Goal: Information Seeking & Learning: Learn about a topic

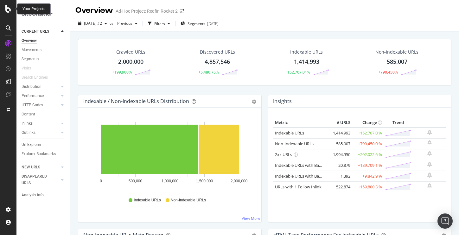
click at [6, 9] on icon at bounding box center [8, 9] width 6 height 8
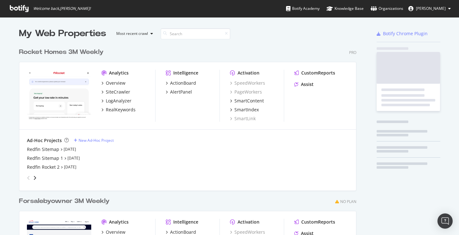
scroll to position [235, 459]
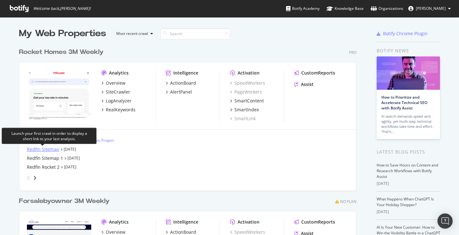
click at [41, 146] on div "Redfin Sitemap" at bounding box center [43, 149] width 32 height 6
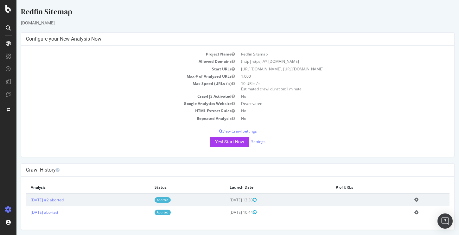
scroll to position [1, 0]
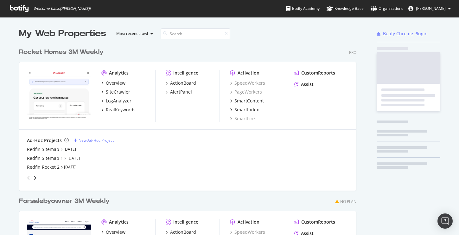
scroll to position [235, 459]
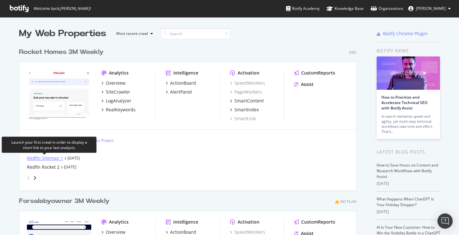
click at [47, 158] on div "Redfin Sitemap 1" at bounding box center [45, 158] width 36 height 6
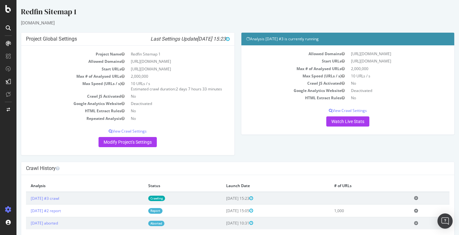
scroll to position [18, 0]
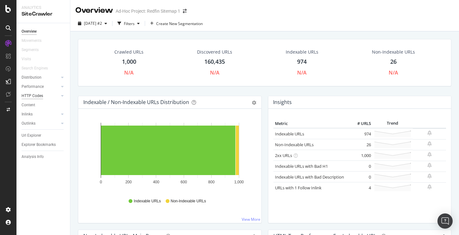
click at [33, 98] on div "HTTP Codes" at bounding box center [33, 95] width 22 height 7
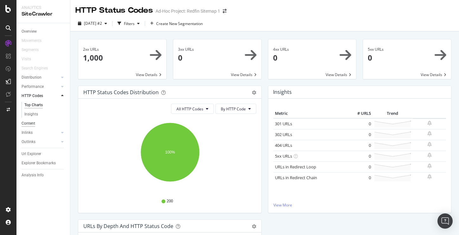
click at [27, 121] on div "Content" at bounding box center [29, 123] width 14 height 7
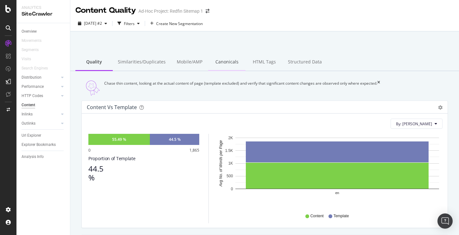
click at [224, 62] on div "Canonicals" at bounding box center [226, 62] width 37 height 17
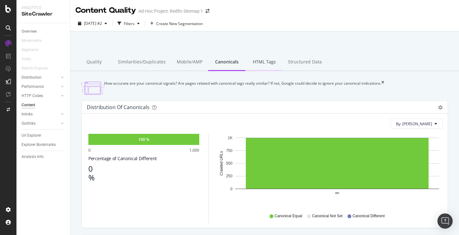
click at [265, 61] on div "HTML Tags" at bounding box center [263, 62] width 37 height 17
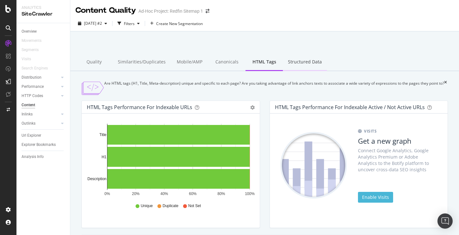
click at [295, 60] on div "Structured Data" at bounding box center [305, 62] width 44 height 17
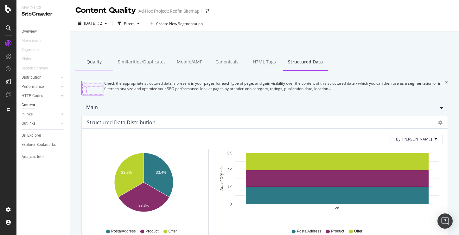
click at [94, 64] on div "Quality" at bounding box center [93, 62] width 37 height 17
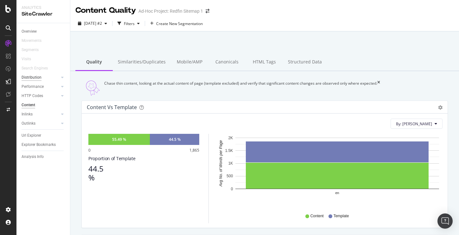
click at [31, 78] on div "Distribution" at bounding box center [32, 77] width 20 height 7
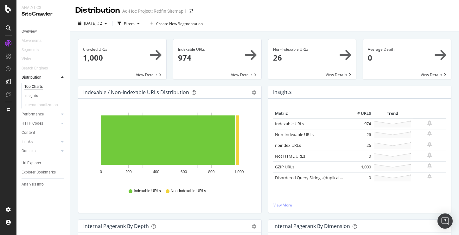
click at [338, 75] on span at bounding box center [312, 59] width 88 height 40
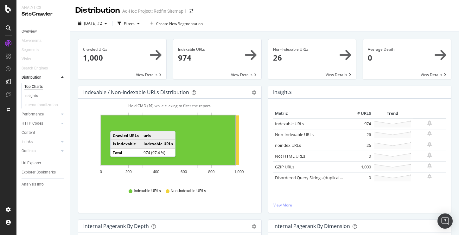
click at [293, 51] on span at bounding box center [312, 59] width 88 height 40
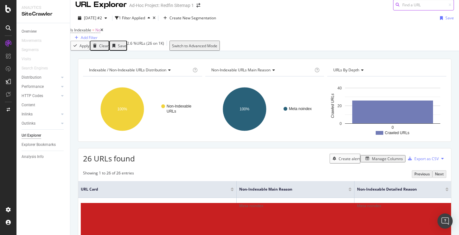
scroll to position [15, 0]
